Goal: Information Seeking & Learning: Understand process/instructions

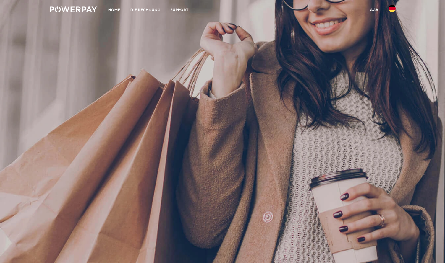
click at [389, 5] on img at bounding box center [391, 8] width 7 height 7
click at [391, 42] on img at bounding box center [391, 42] width 7 height 7
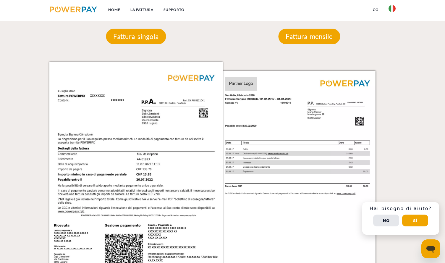
scroll to position [527, 0]
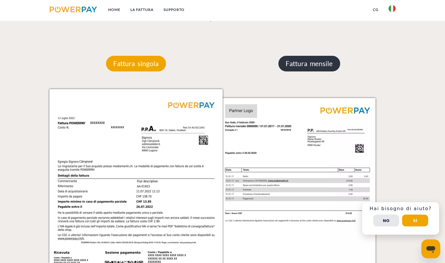
click at [308, 62] on p "Fattura mensile" at bounding box center [309, 64] width 62 height 16
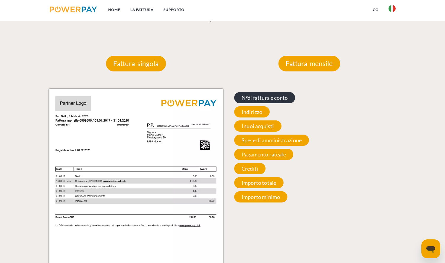
click at [257, 97] on span "N°di fattura e conto" at bounding box center [264, 97] width 61 height 11
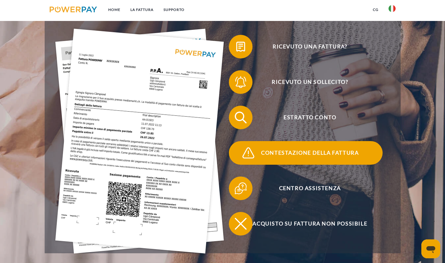
scroll to position [0, 0]
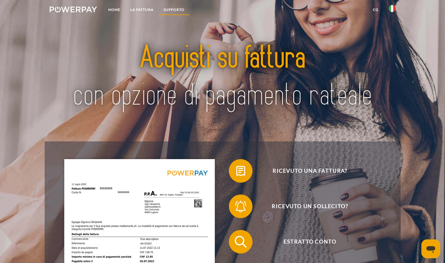
click at [165, 10] on link "Supporto" at bounding box center [173, 9] width 31 height 11
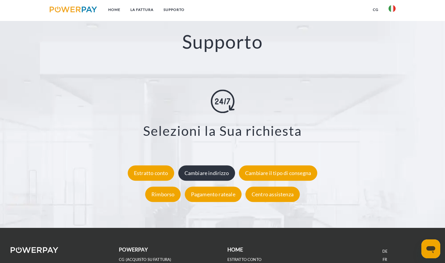
scroll to position [1024, 0]
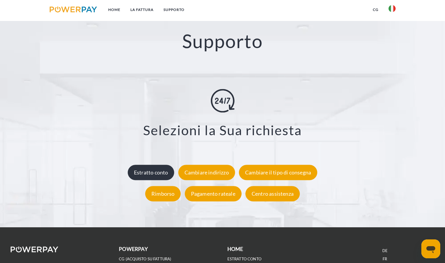
click at [160, 174] on div "Estratto conto" at bounding box center [151, 172] width 47 height 15
